Goal: Task Accomplishment & Management: Use online tool/utility

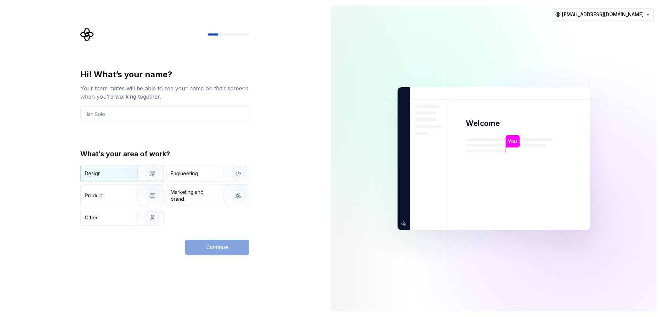
click at [115, 175] on div "Design" at bounding box center [106, 173] width 43 height 7
click at [123, 200] on div "Product" at bounding box center [122, 196] width 82 height 22
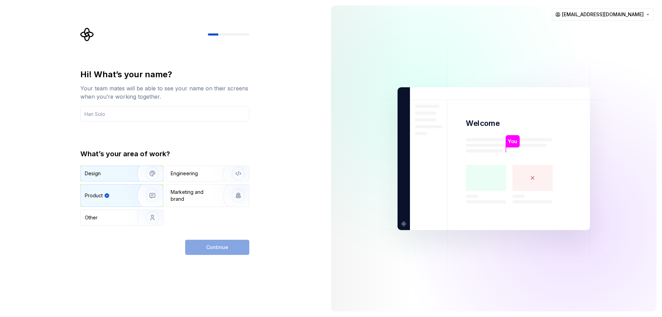
click at [104, 169] on div "Design" at bounding box center [122, 173] width 82 height 15
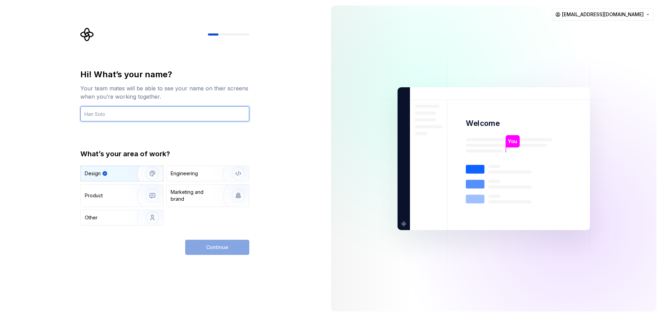
click at [160, 109] on input "text" at bounding box center [164, 113] width 169 height 15
type input "ZITOUNI"
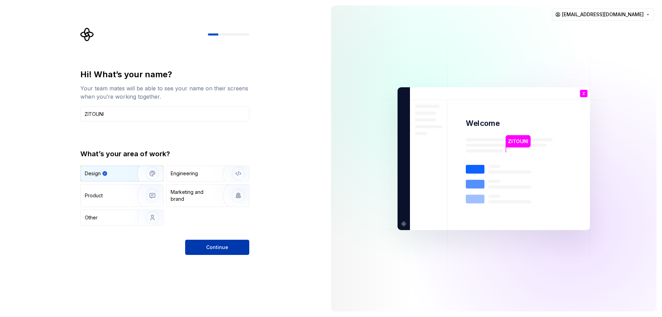
click at [234, 250] on button "Continue" at bounding box center [217, 247] width 64 height 15
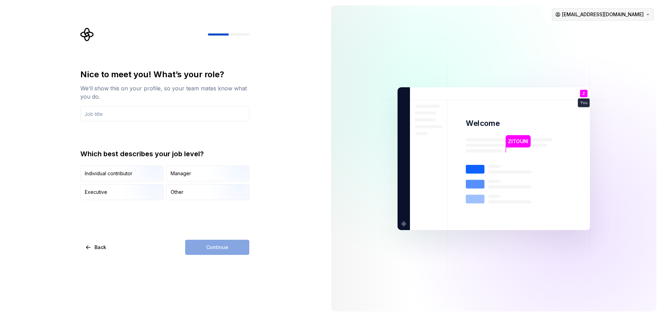
click at [652, 16] on html "Nice to meet you! What’s your role? We’ll show this on your profile, so your te…" at bounding box center [331, 158] width 662 height 317
click at [364, 28] on html "Nice to meet you! What’s your role? We’ll show this on your profile, so your te…" at bounding box center [331, 158] width 662 height 317
click at [36, 79] on div "Nice to meet you! What’s your role? We’ll show this on your profile, so your te…" at bounding box center [163, 158] width 326 height 317
click at [108, 117] on input "text" at bounding box center [164, 113] width 169 height 15
click at [130, 173] on img "button" at bounding box center [147, 182] width 44 height 46
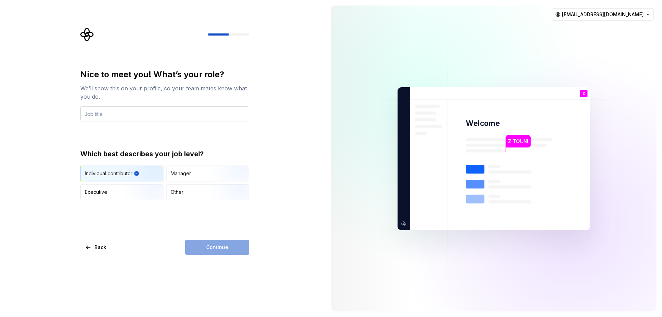
click at [129, 112] on input "text" at bounding box center [164, 113] width 169 height 15
type input "D"
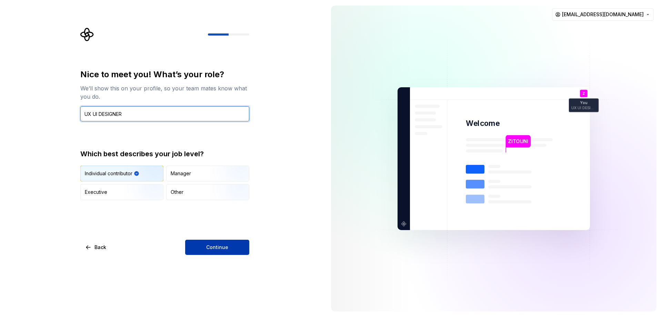
type input "UX UI DESIGNER"
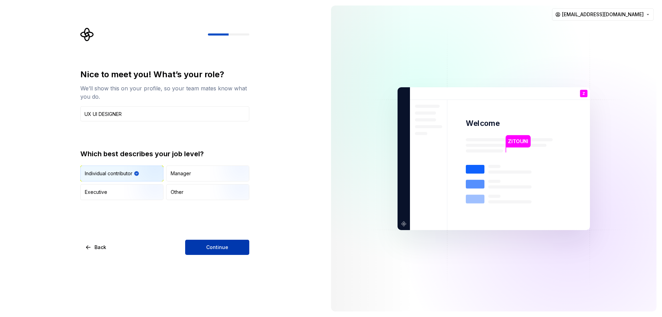
click at [212, 246] on span "Continue" at bounding box center [217, 247] width 22 height 7
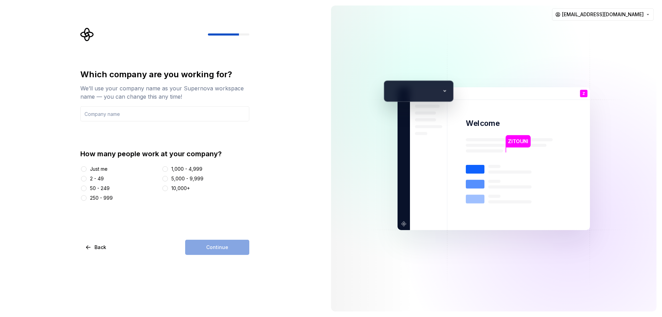
click at [92, 169] on div "Just me" at bounding box center [99, 169] width 18 height 7
click at [87, 169] on button "Just me" at bounding box center [84, 169] width 6 height 6
click at [160, 116] on input "text" at bounding box center [164, 113] width 169 height 15
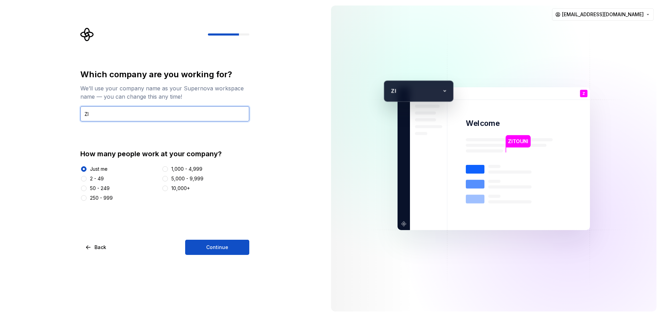
type input "Z"
type input "zidzign"
click at [207, 257] on div "Which company are you working for? We’ll use your company name as your Supernov…" at bounding box center [163, 158] width 326 height 317
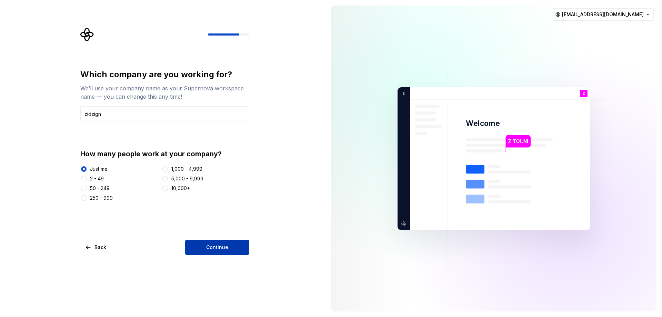
click at [214, 249] on span "Continue" at bounding box center [217, 247] width 22 height 7
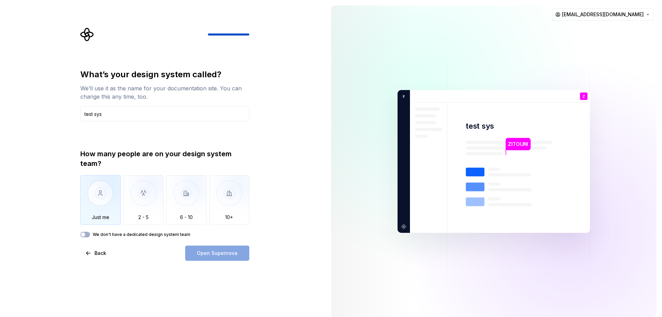
type input "test sys"
click at [91, 204] on img "button" at bounding box center [100, 198] width 40 height 46
click at [170, 235] on label "We don't have a dedicated design system team" at bounding box center [142, 235] width 98 height 6
click at [90, 235] on button "We don't have a dedicated design system team" at bounding box center [85, 235] width 10 height 6
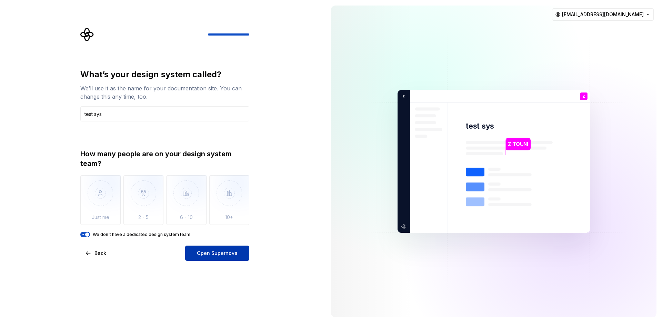
click at [230, 251] on span "Open Supernova" at bounding box center [217, 253] width 41 height 7
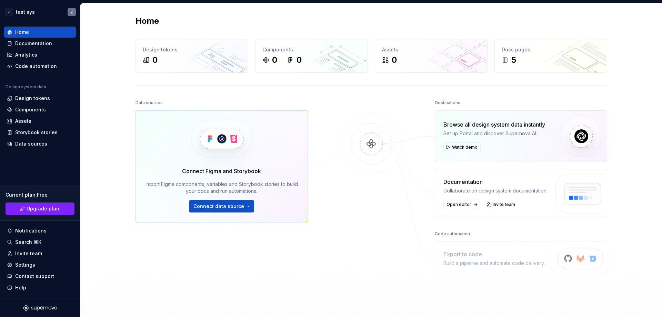
click at [109, 65] on div "Home Design tokens 0 Components 0 0 Assets 0 Docs pages 5 Data sources Connect …" at bounding box center [371, 165] width 582 height 325
click at [102, 79] on div "Home Design tokens 0 Components 0 0 Assets 0 Docs pages 5 Data sources Connect …" at bounding box center [371, 165] width 582 height 325
click at [76, 22] on button "Collapse sidebar" at bounding box center [75, 21] width 10 height 10
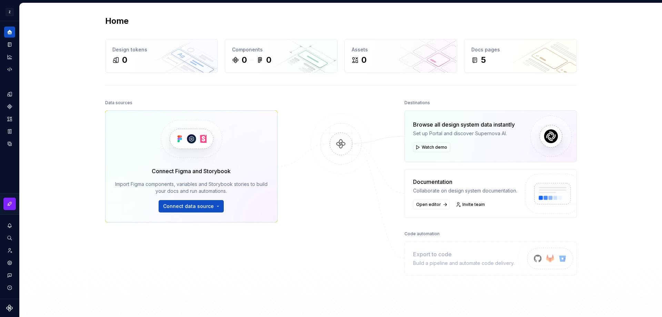
click at [53, 92] on div "Home Design tokens 0 Components 0 0 Assets 0 Docs pages 5 Data sources Connect …" at bounding box center [341, 165] width 643 height 325
click at [15, 20] on button "Expand sidebar" at bounding box center [15, 21] width 10 height 10
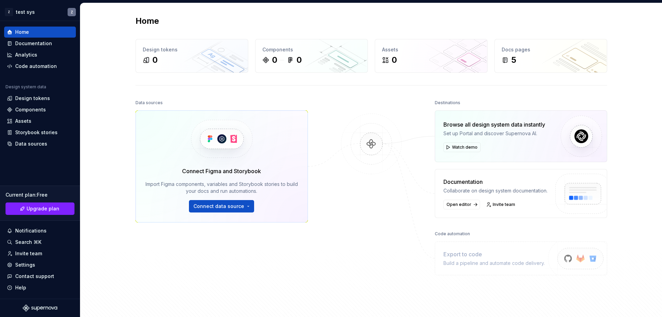
click at [126, 128] on div "Home Design tokens 0 Components 0 0 Assets 0 Docs pages 5 Data sources Connect …" at bounding box center [371, 165] width 497 height 325
click at [245, 207] on button "Connect data source" at bounding box center [221, 206] width 65 height 12
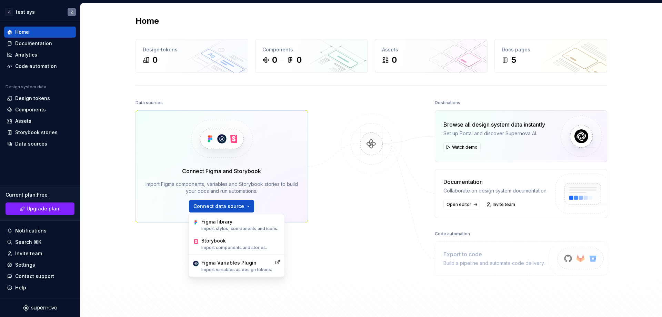
click at [376, 230] on div at bounding box center [371, 193] width 69 height 190
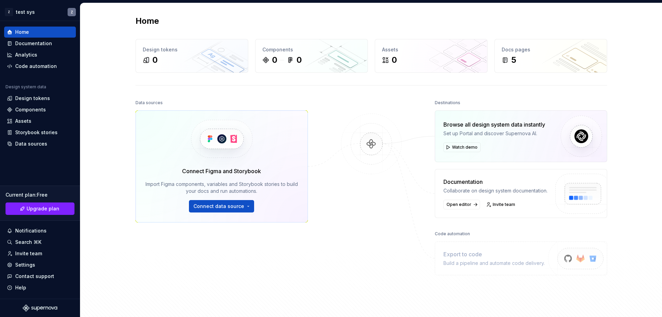
click at [625, 149] on div "Home Design tokens 0 Components 0 0 Assets 0 Docs pages 5 Data sources Connect …" at bounding box center [371, 165] width 582 height 325
click at [526, 12] on div "Home Design tokens 0 Components 0 0 Assets 0 Docs pages 5 Data sources Connect …" at bounding box center [371, 165] width 497 height 325
click at [105, 104] on div "Home Design tokens 0 Components 0 0 Assets 0 Docs pages 5 Data sources Connect …" at bounding box center [371, 165] width 582 height 325
click at [23, 101] on div "Design tokens" at bounding box center [32, 98] width 35 height 7
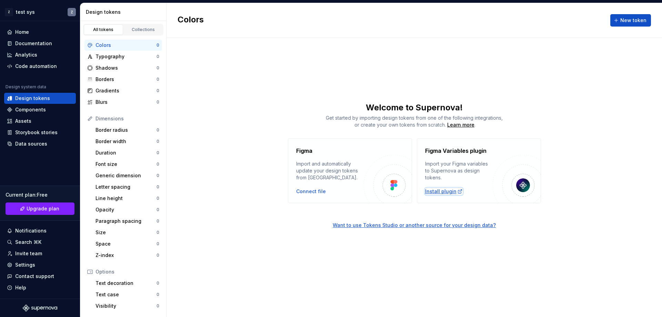
click at [454, 192] on div "Install plugin" at bounding box center [444, 191] width 38 height 7
click at [196, 144] on div "Figma Import and automatically update your design tokens from [GEOGRAPHIC_DATA]…" at bounding box center [415, 170] width 496 height 65
click at [117, 60] on div "Typography 0" at bounding box center [124, 56] width 78 height 11
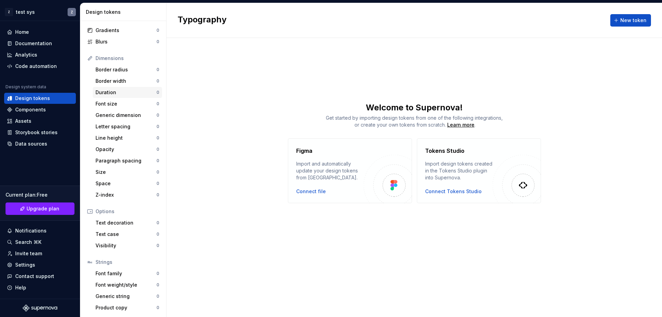
scroll to position [61, 0]
click at [36, 105] on div "Components" at bounding box center [40, 109] width 72 height 11
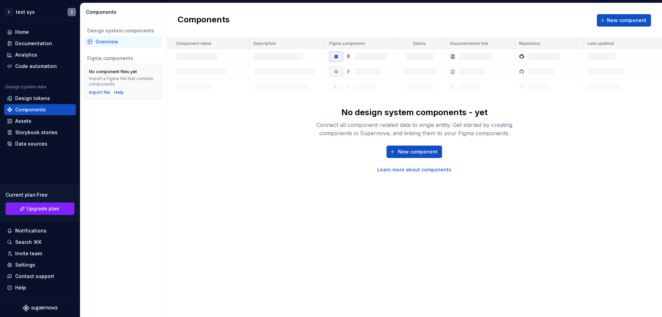
click at [270, 181] on div "Components New component No design system components - yet Connect all componen…" at bounding box center [415, 160] width 496 height 314
